Goal: Task Accomplishment & Management: Use online tool/utility

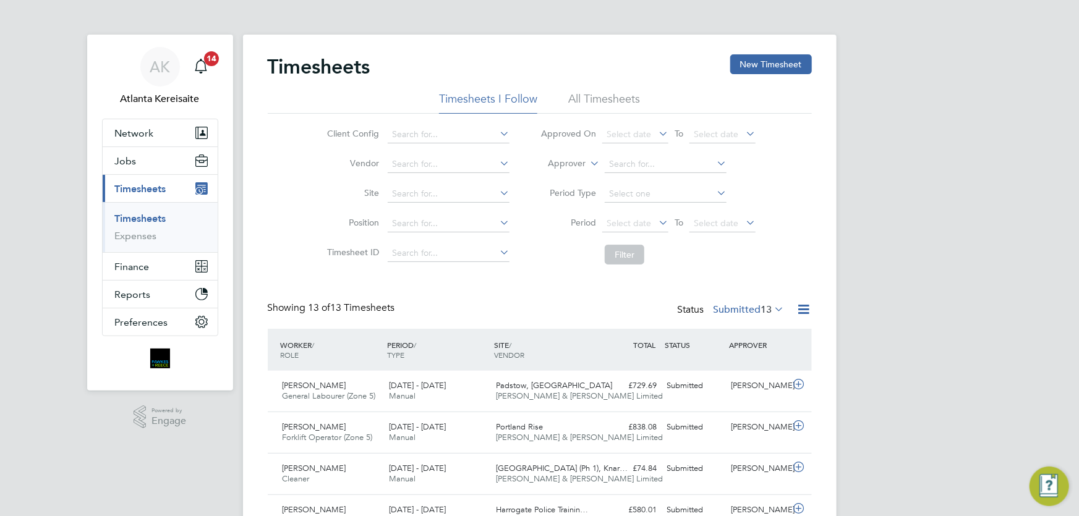
click at [337, 64] on h2 "Timesheets" at bounding box center [319, 66] width 103 height 25
click at [362, 66] on h2 "Timesheets" at bounding box center [319, 66] width 103 height 25
click at [376, 64] on div "Timesheets New Timesheet" at bounding box center [540, 72] width 544 height 37
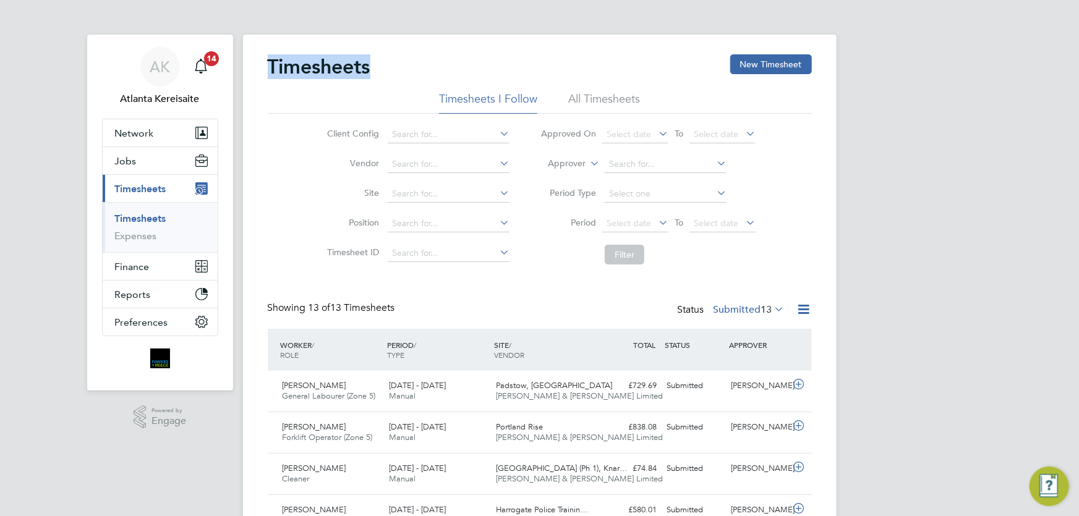
drag, startPoint x: 373, startPoint y: 69, endPoint x: 270, endPoint y: 69, distance: 103.9
click at [270, 69] on div "Timesheets New Timesheet" at bounding box center [540, 72] width 544 height 37
click at [278, 69] on h2 "Timesheets" at bounding box center [319, 66] width 103 height 25
drag, startPoint x: 270, startPoint y: 69, endPoint x: 367, endPoint y: 62, distance: 96.7
click at [372, 62] on div "Timesheets New Timesheet" at bounding box center [540, 72] width 544 height 37
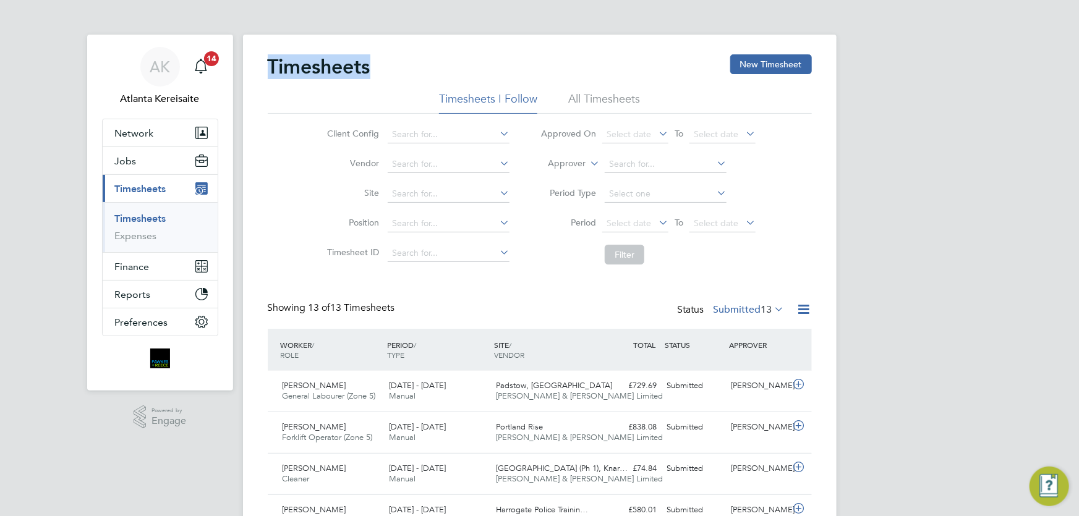
click at [357, 66] on h2 "Timesheets" at bounding box center [319, 66] width 103 height 25
drag, startPoint x: 268, startPoint y: 68, endPoint x: 370, endPoint y: 65, distance: 102.7
click at [372, 66] on div "Timesheets New Timesheet" at bounding box center [540, 72] width 544 height 37
click at [370, 65] on h2 "Timesheets" at bounding box center [319, 66] width 103 height 25
drag, startPoint x: 371, startPoint y: 67, endPoint x: 271, endPoint y: 66, distance: 99.5
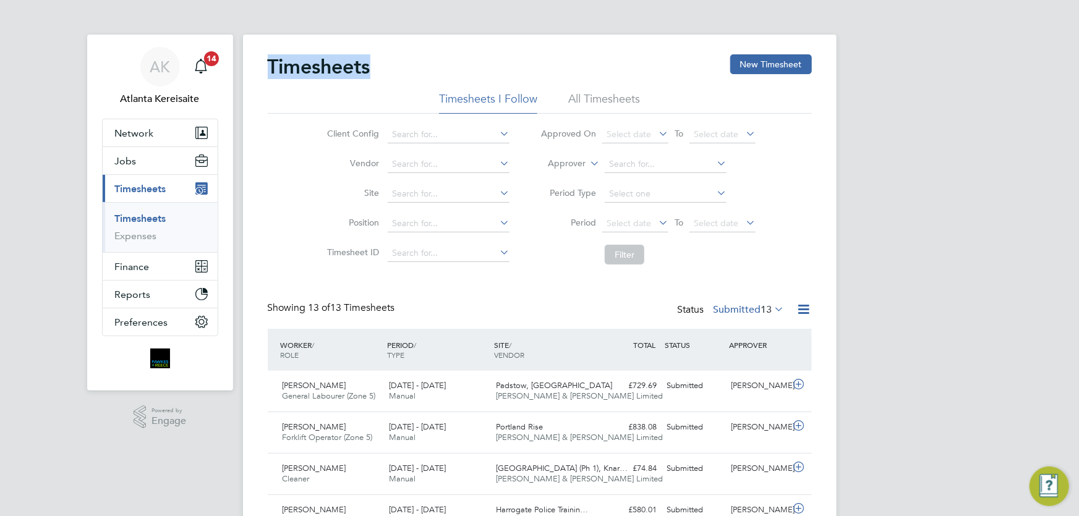
click at [262, 67] on div "Timesheets New Timesheet Timesheets I Follow All Timesheets Client Config Vendo…" at bounding box center [539, 505] width 593 height 940
click at [271, 66] on h2 "Timesheets" at bounding box center [319, 66] width 103 height 25
drag, startPoint x: 268, startPoint y: 60, endPoint x: 371, endPoint y: 66, distance: 102.8
click at [370, 66] on h2 "Timesheets" at bounding box center [319, 66] width 103 height 25
click at [370, 67] on h2 "Timesheets" at bounding box center [319, 66] width 103 height 25
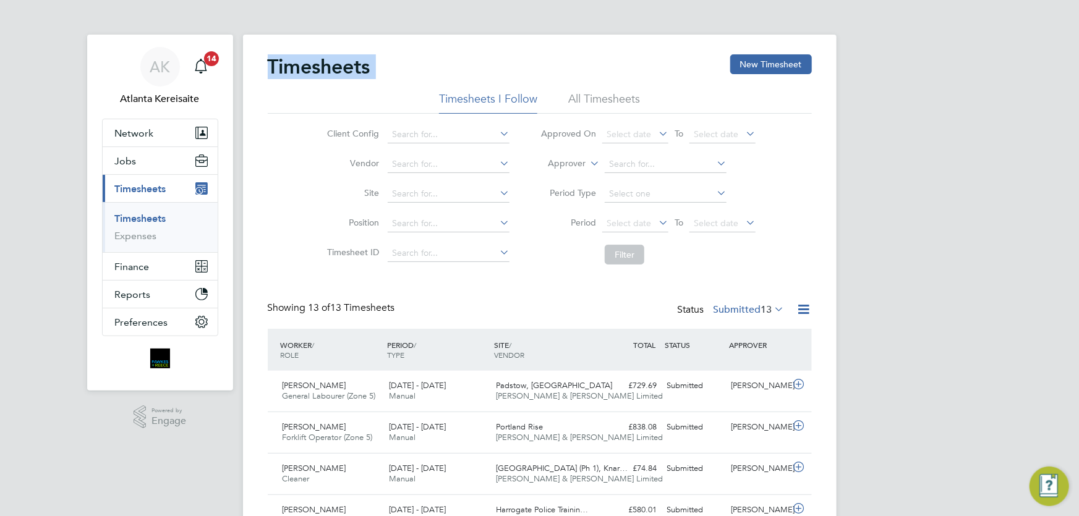
drag, startPoint x: 371, startPoint y: 68, endPoint x: 283, endPoint y: 67, distance: 88.4
click at [275, 67] on h2 "Timesheets" at bounding box center [319, 66] width 103 height 25
click at [283, 67] on h2 "Timesheets" at bounding box center [319, 66] width 103 height 25
drag, startPoint x: 268, startPoint y: 64, endPoint x: 370, endPoint y: 66, distance: 102.6
click at [372, 67] on div "Timesheets New Timesheet" at bounding box center [540, 72] width 544 height 37
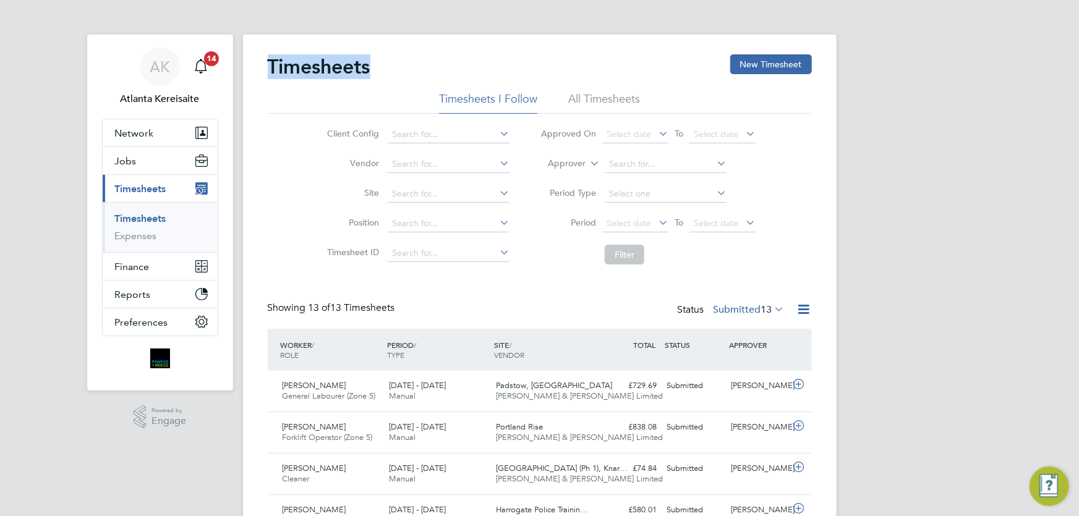
click at [368, 66] on h2 "Timesheets" at bounding box center [319, 66] width 103 height 25
drag, startPoint x: 354, startPoint y: 69, endPoint x: 284, endPoint y: 66, distance: 69.9
click at [251, 71] on div "Timesheets New Timesheet Timesheets I Follow All Timesheets Client Config Vendo…" at bounding box center [539, 505] width 593 height 940
click at [284, 66] on h2 "Timesheets" at bounding box center [319, 66] width 103 height 25
